Goal: Communication & Community: Answer question/provide support

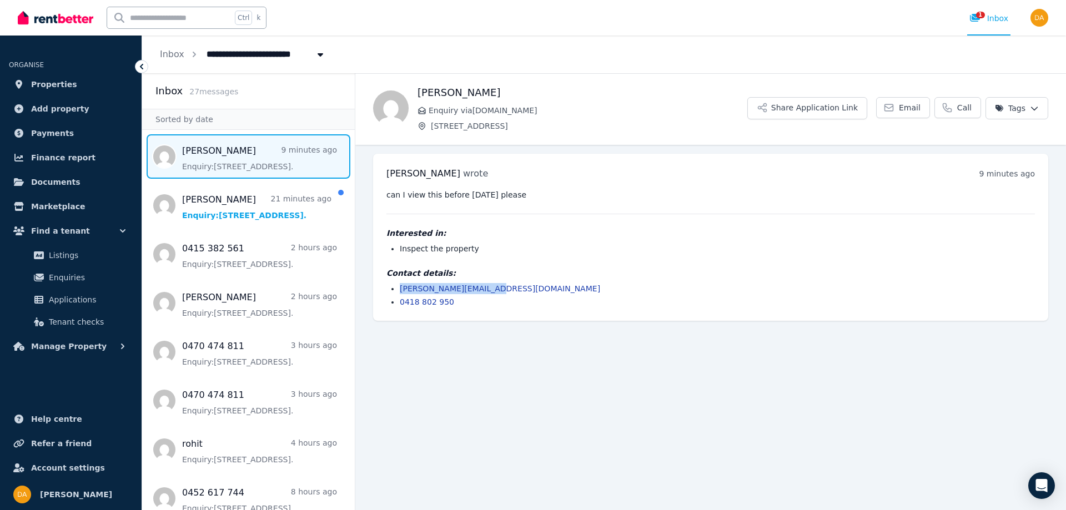
drag, startPoint x: 494, startPoint y: 289, endPoint x: 401, endPoint y: 289, distance: 93.3
click at [401, 289] on li "sophie.hadzi@gmail.com" at bounding box center [717, 288] width 635 height 11
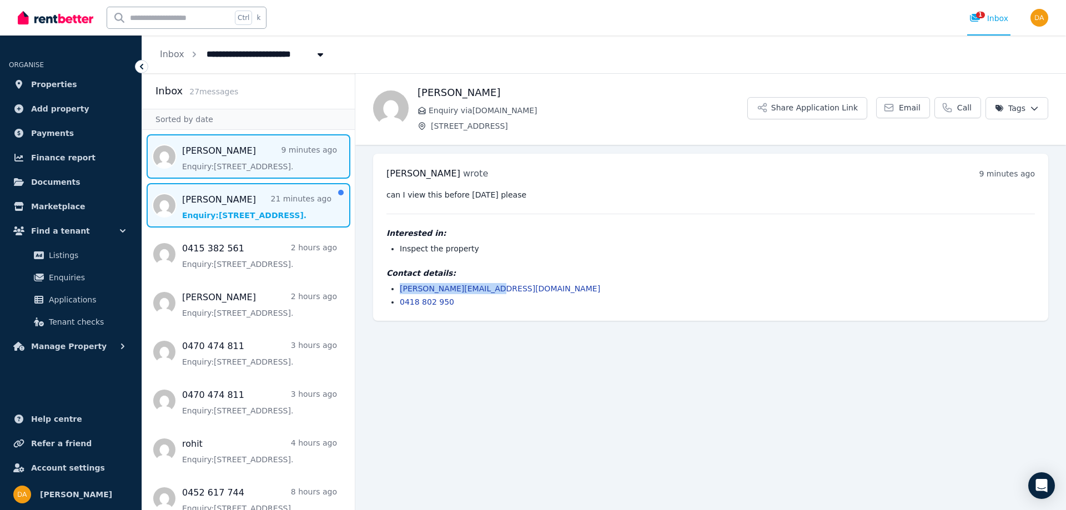
click at [222, 203] on span "Message list" at bounding box center [248, 205] width 213 height 44
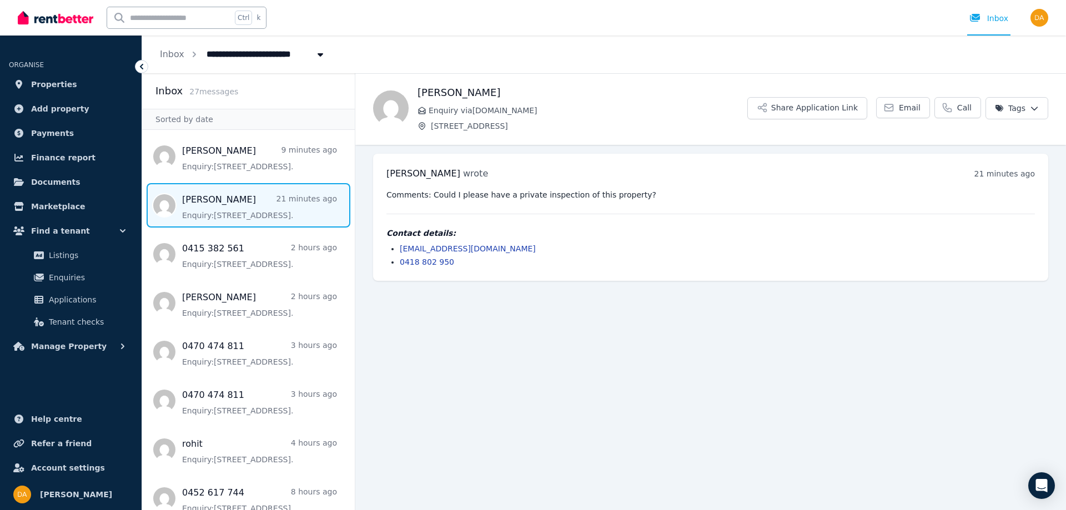
drag, startPoint x: 536, startPoint y: 249, endPoint x: 403, endPoint y: 248, distance: 133.3
click at [400, 248] on li "sophiehadzi-mitrova@nbnco.com.au" at bounding box center [717, 248] width 635 height 11
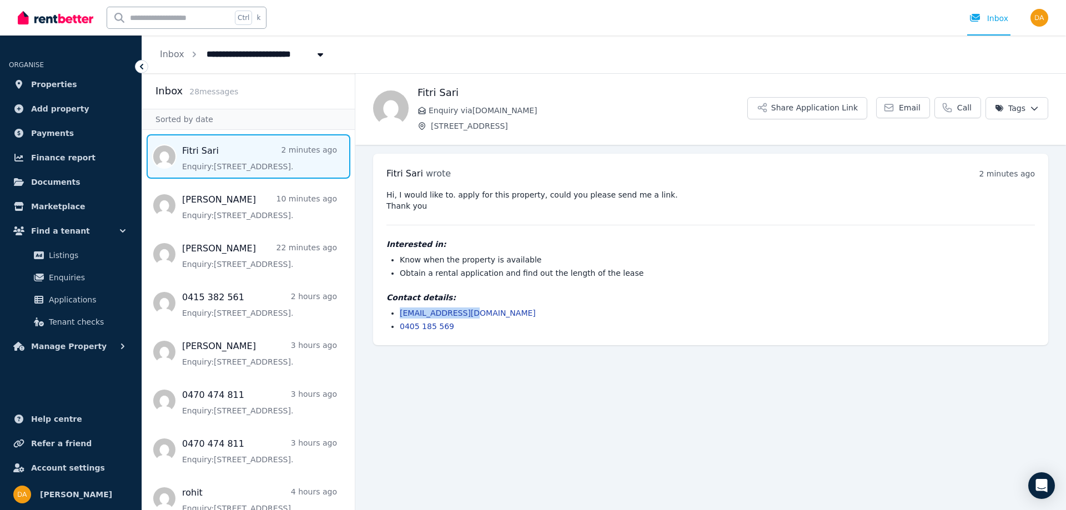
drag, startPoint x: 469, startPoint y: 313, endPoint x: 400, endPoint y: 315, distance: 69.5
click at [400, 315] on li "[EMAIL_ADDRESS][DOMAIN_NAME]" at bounding box center [717, 313] width 635 height 11
